Goal: Task Accomplishment & Management: Use online tool/utility

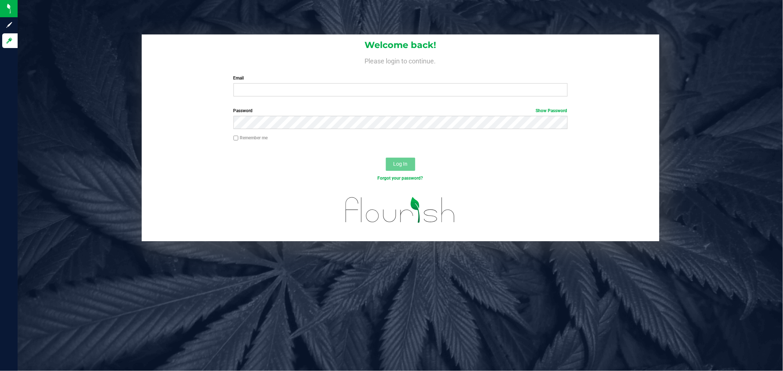
click at [329, 81] on label "Email" at bounding box center [400, 78] width 334 height 7
click at [329, 83] on input "Email" at bounding box center [400, 89] width 334 height 13
click at [326, 92] on input "Email" at bounding box center [400, 89] width 334 height 13
type input "nbennett@slatercenter.com"
click at [386, 158] on button "Log In" at bounding box center [400, 164] width 29 height 13
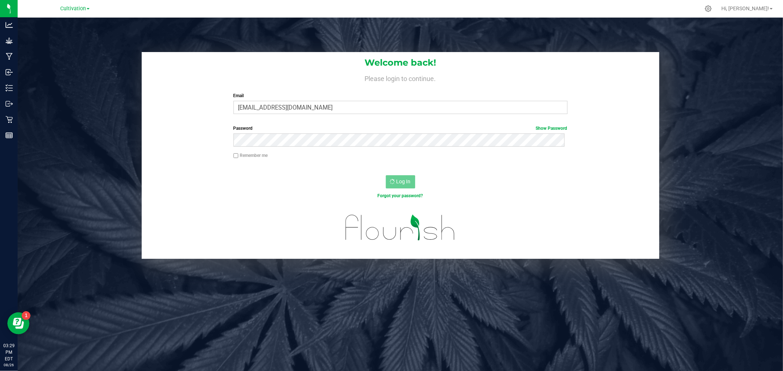
click at [18, 43] on div "Welcome back! Please login to continue. Email nbennett@slatercenter.com Require…" at bounding box center [400, 203] width 765 height 371
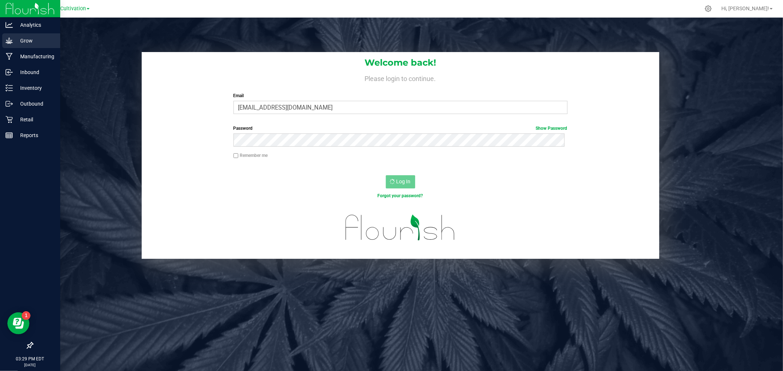
click at [16, 42] on p "Grow" at bounding box center [35, 40] width 44 height 9
click at [8, 38] on icon at bounding box center [9, 40] width 7 height 7
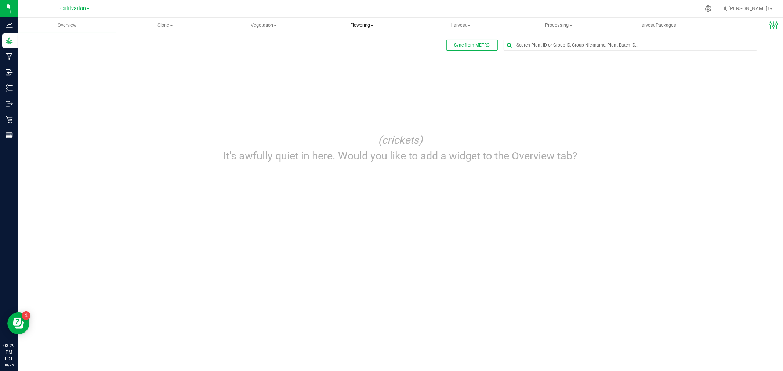
click at [364, 24] on span "Flowering" at bounding box center [362, 25] width 98 height 7
click at [465, 28] on span "Harvest" at bounding box center [460, 25] width 98 height 7
click at [459, 43] on li "Harvests" at bounding box center [460, 44] width 98 height 9
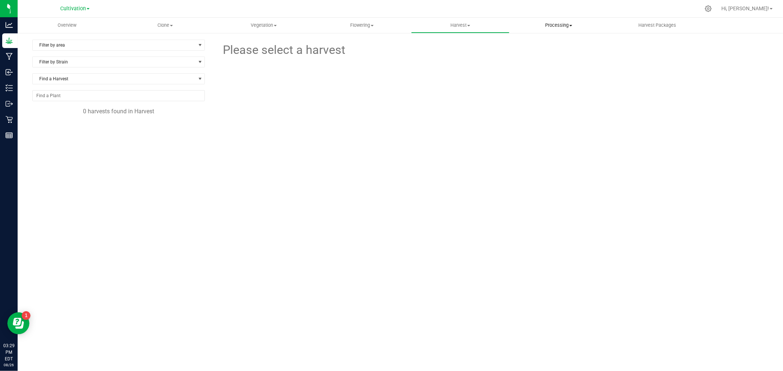
click at [541, 27] on span "Processing" at bounding box center [559, 25] width 98 height 7
click at [541, 54] on span "Processing harvests" at bounding box center [543, 53] width 68 height 6
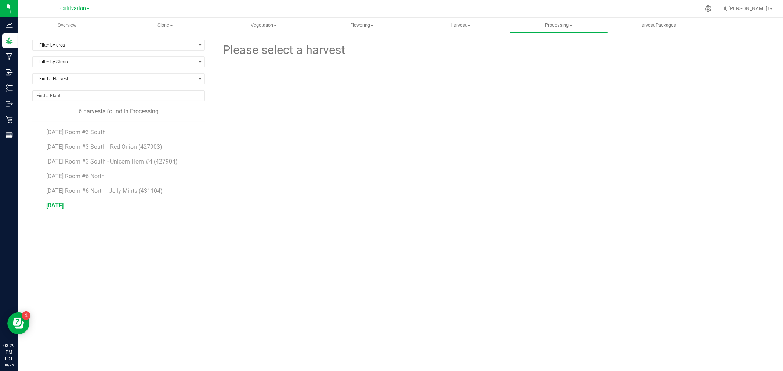
click at [58, 208] on span "[DATE]" at bounding box center [54, 205] width 17 height 7
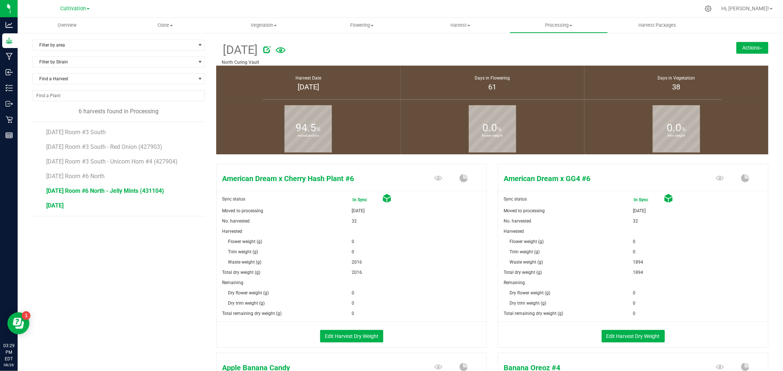
click at [105, 192] on span "[DATE] Room #6 North - Jelly Mints (431104)" at bounding box center [105, 191] width 118 height 7
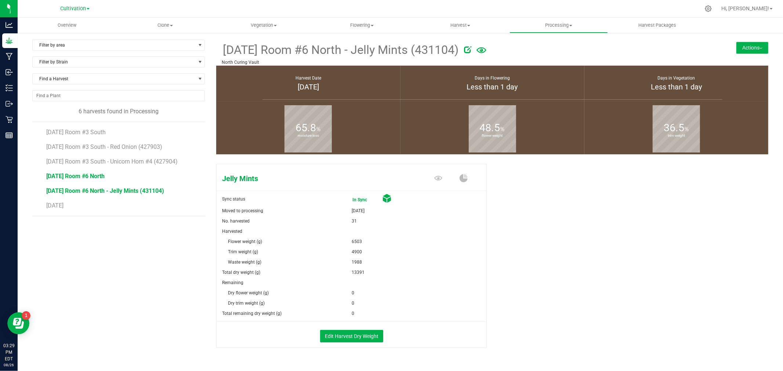
click at [101, 180] on span "[DATE] Room #6 North" at bounding box center [75, 176] width 58 height 7
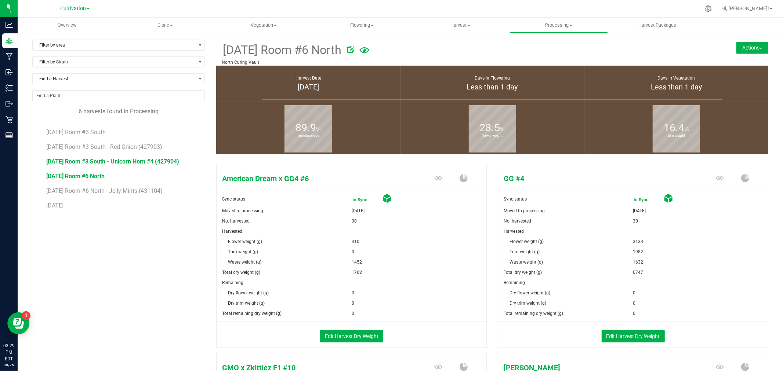
click at [148, 163] on span "[DATE] Room #3 South - Unicorn Horn #4 (427904)" at bounding box center [112, 161] width 133 height 7
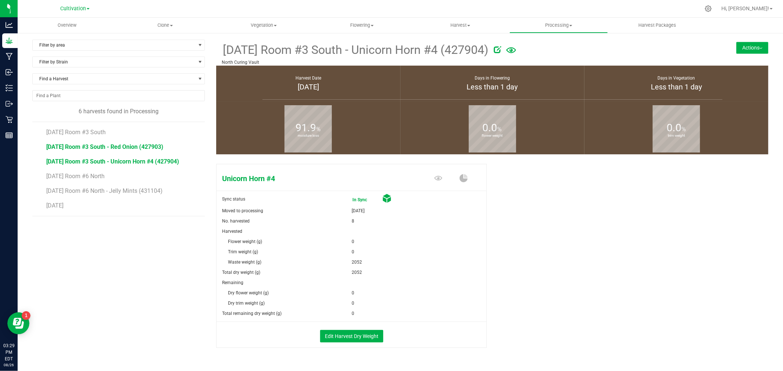
click at [139, 149] on span "[DATE] Room #3 South - Red Onion (427903)" at bounding box center [104, 147] width 117 height 7
